Goal: Entertainment & Leisure: Consume media (video, audio)

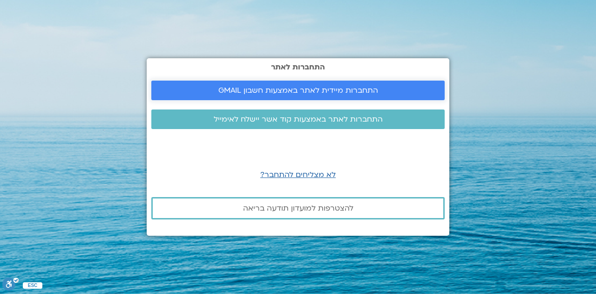
click at [263, 93] on span "התחברות מיידית לאתר באמצעות חשבון GMAIL" at bounding box center [298, 90] width 160 height 8
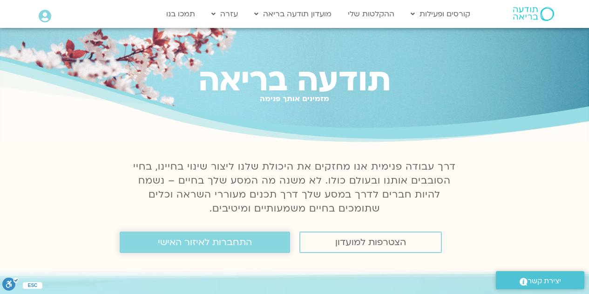
click at [218, 242] on span "התחברות לאיזור האישי" at bounding box center [205, 242] width 94 height 10
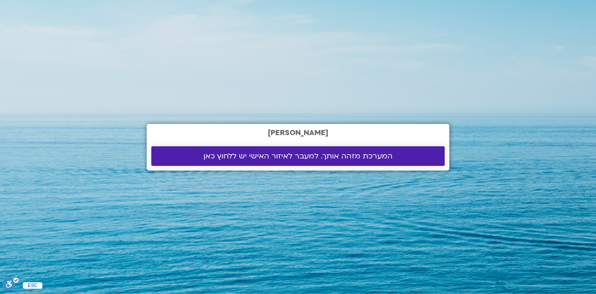
click at [272, 152] on span "המערכת מזהה אותך. למעבר לאיזור האישי יש ללחוץ כאן" at bounding box center [297, 156] width 189 height 8
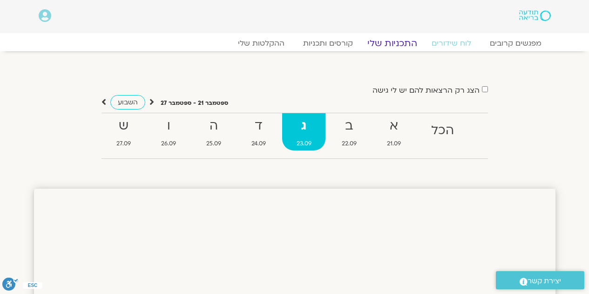
click at [388, 45] on link "התכניות שלי" at bounding box center [392, 43] width 72 height 11
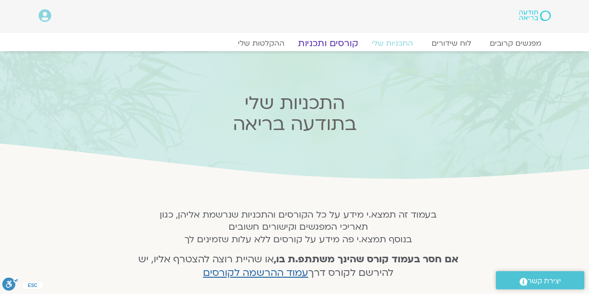
click at [332, 42] on link "קורסים ותכניות" at bounding box center [328, 43] width 82 height 11
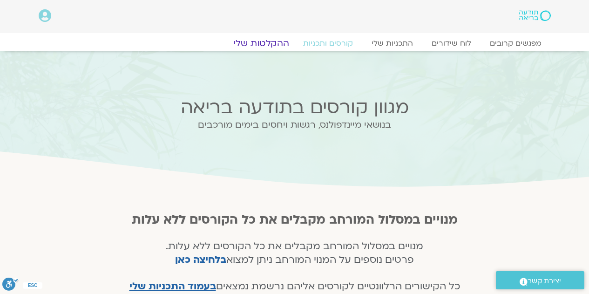
click at [271, 45] on link "ההקלטות שלי" at bounding box center [261, 43] width 78 height 11
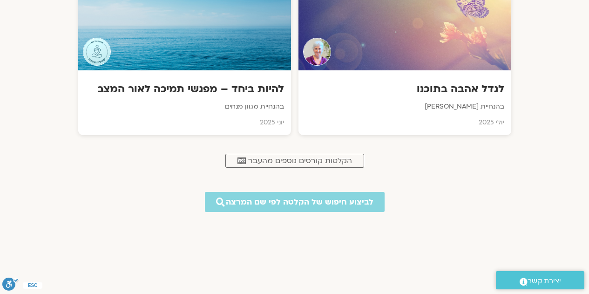
scroll to position [474, 0]
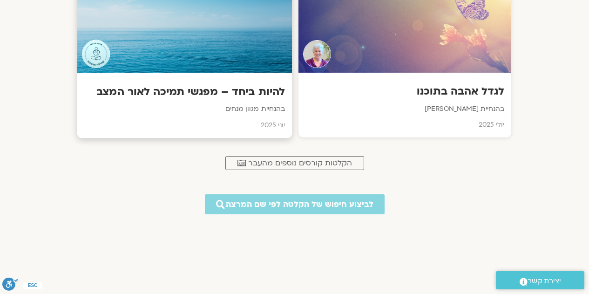
click at [235, 55] on div at bounding box center [184, 30] width 215 height 85
